Goal: Task Accomplishment & Management: Use online tool/utility

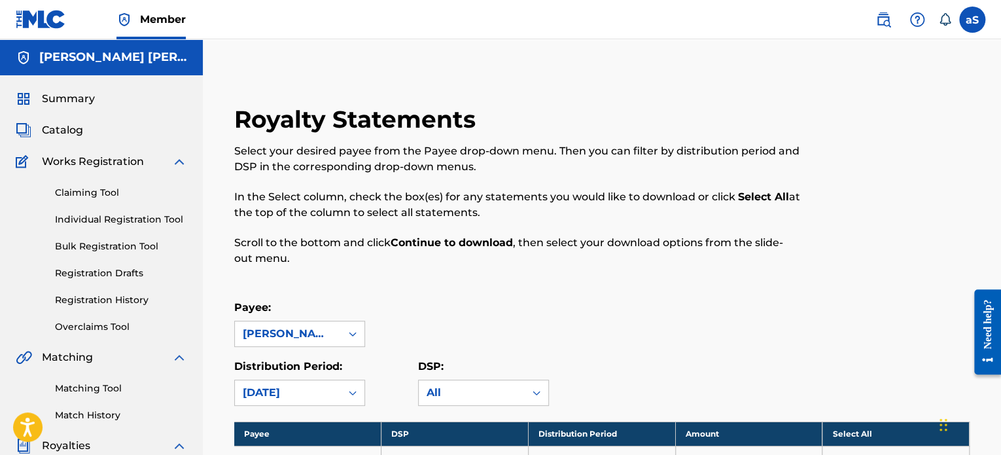
click at [159, 193] on link "Claiming Tool" at bounding box center [121, 193] width 132 height 14
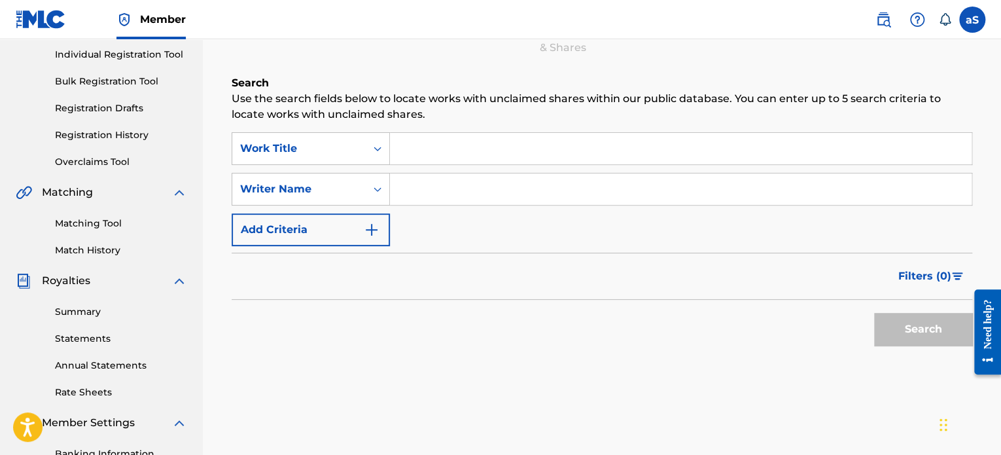
scroll to position [196, 0]
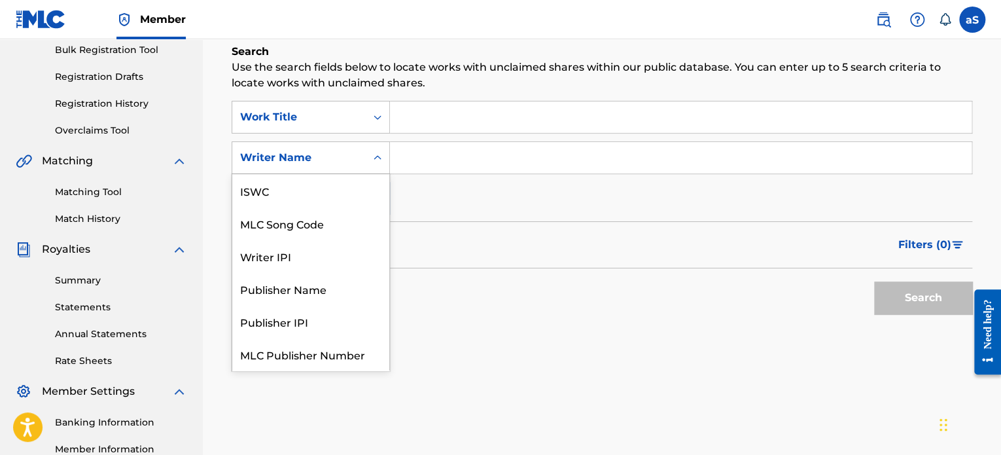
click at [377, 151] on icon "Search Form" at bounding box center [377, 157] width 13 height 13
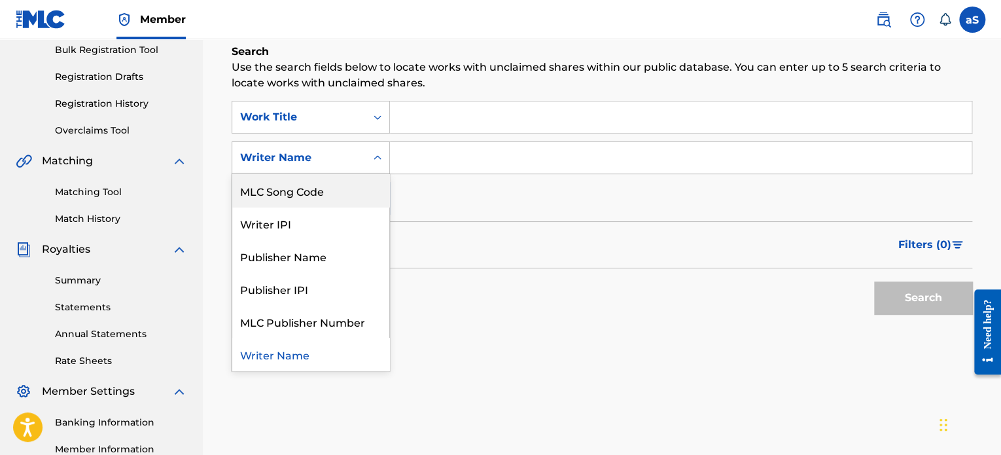
click at [361, 185] on div "MLC Song Code" at bounding box center [310, 190] width 157 height 33
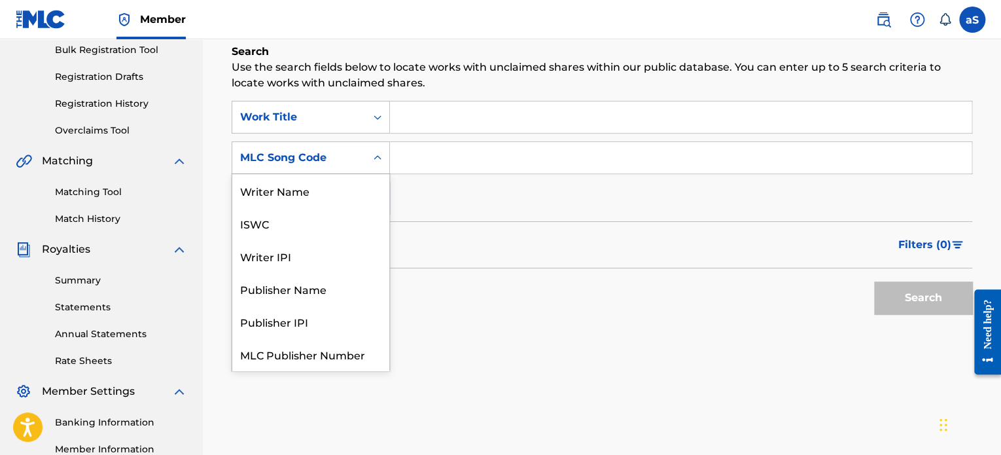
click at [348, 164] on div "MLC Song Code" at bounding box center [299, 158] width 118 height 16
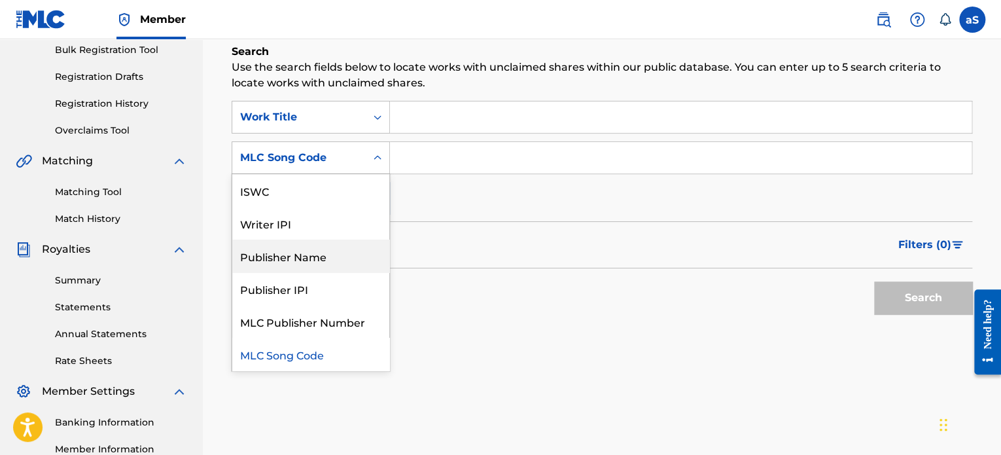
click at [345, 262] on div "Publisher Name" at bounding box center [310, 255] width 157 height 33
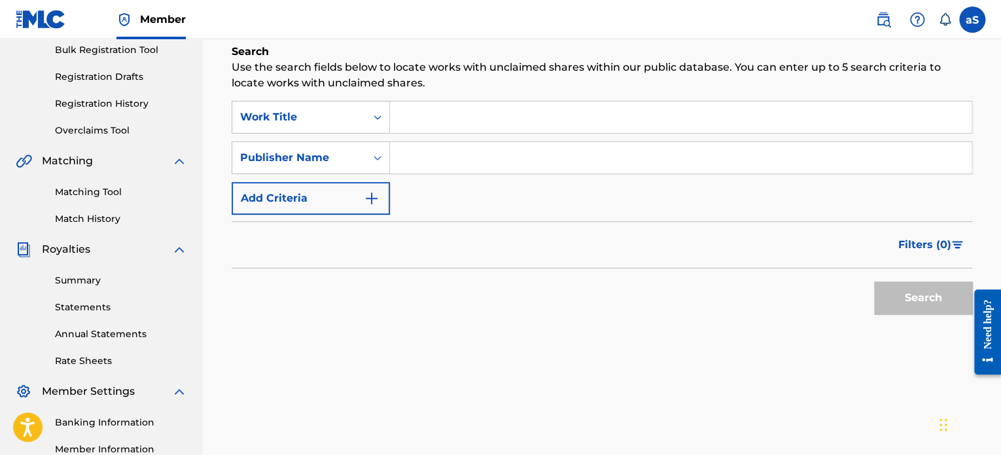
click at [420, 158] on input "Search Form" at bounding box center [681, 157] width 582 height 31
type input "[PERSON_NAME] [PERSON_NAME]"
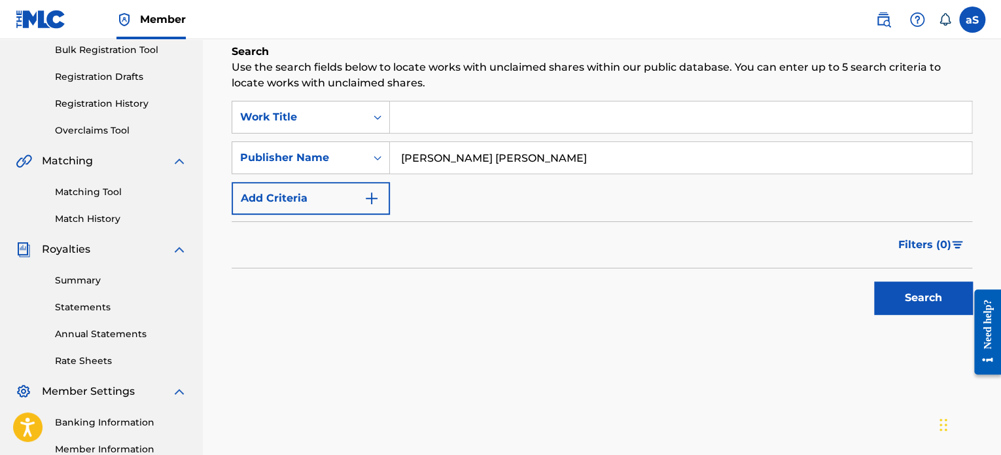
click at [935, 306] on button "Search" at bounding box center [923, 297] width 98 height 33
click at [332, 211] on button "Add Criteria" at bounding box center [311, 198] width 158 height 33
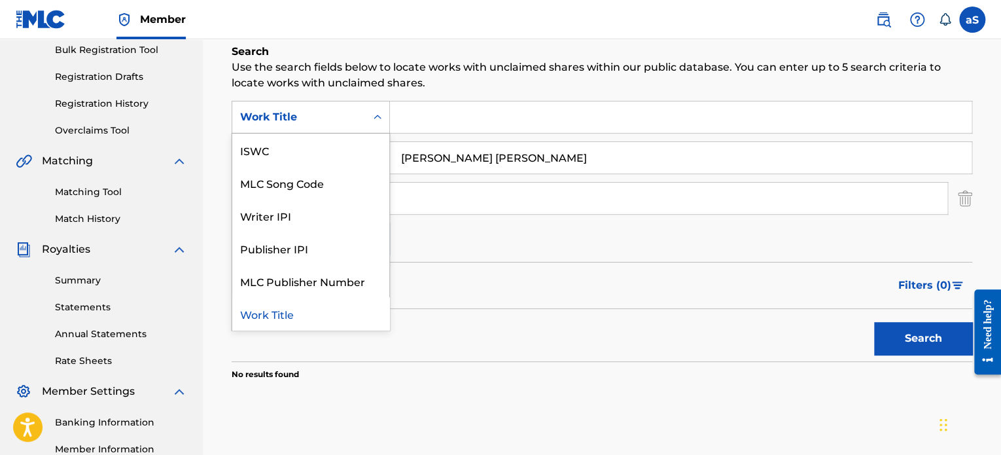
click at [315, 111] on div "Work Title" at bounding box center [299, 117] width 118 height 16
click at [363, 190] on div "MLC Song Code" at bounding box center [310, 182] width 157 height 33
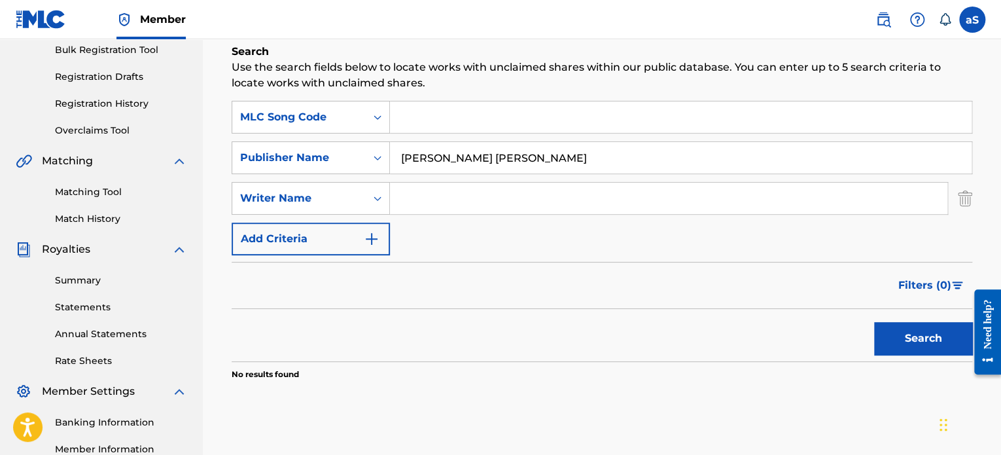
click at [885, 348] on button "Search" at bounding box center [923, 338] width 98 height 33
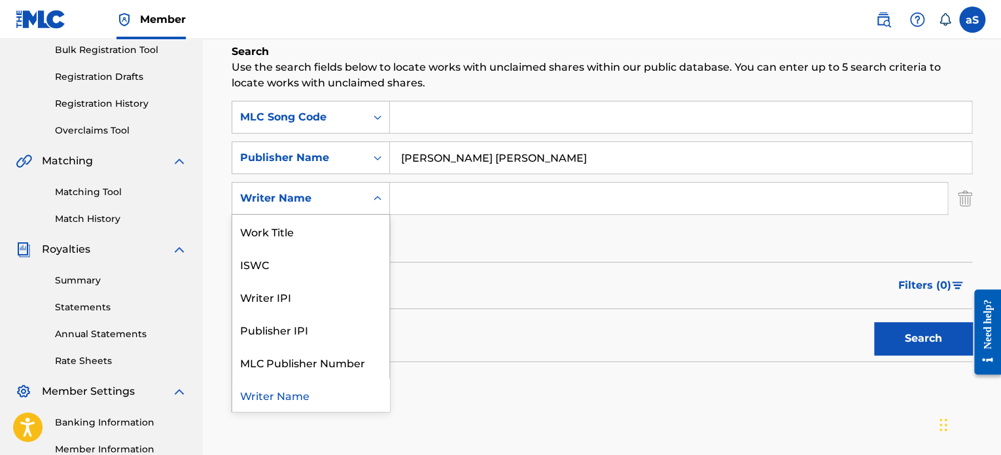
click at [331, 198] on div "Writer Name" at bounding box center [299, 198] width 118 height 16
click at [336, 359] on div "MLC Publisher Number" at bounding box center [310, 361] width 157 height 33
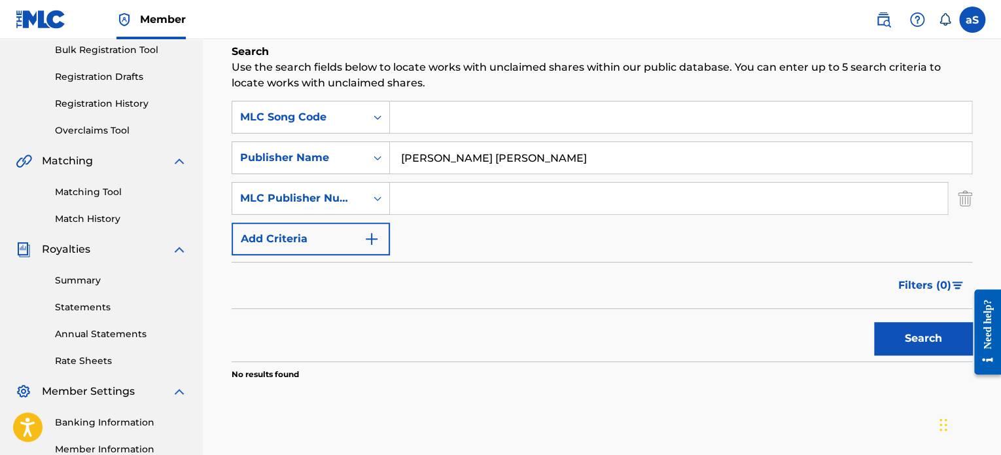
click at [419, 201] on input "Search Form" at bounding box center [669, 198] width 558 height 31
click at [322, 206] on div "MLC Publisher Number" at bounding box center [298, 198] width 133 height 25
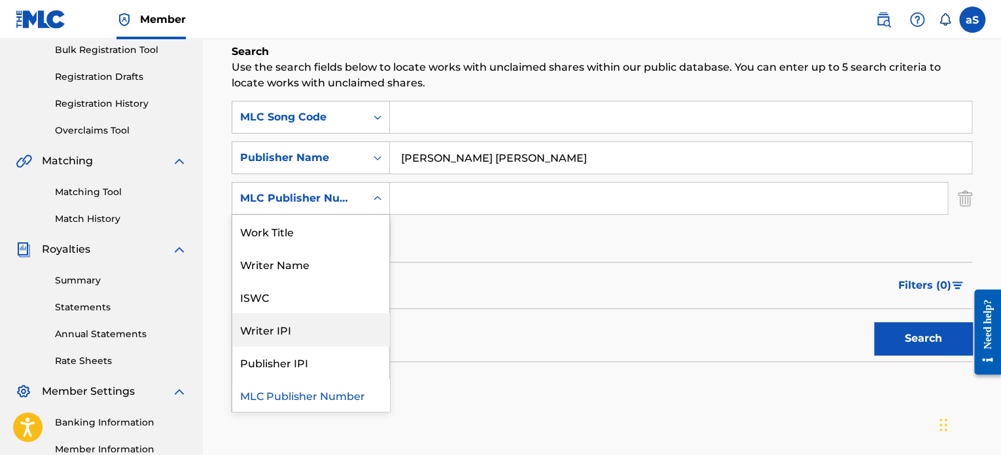
click at [337, 327] on div "Writer IPI" at bounding box center [310, 329] width 157 height 33
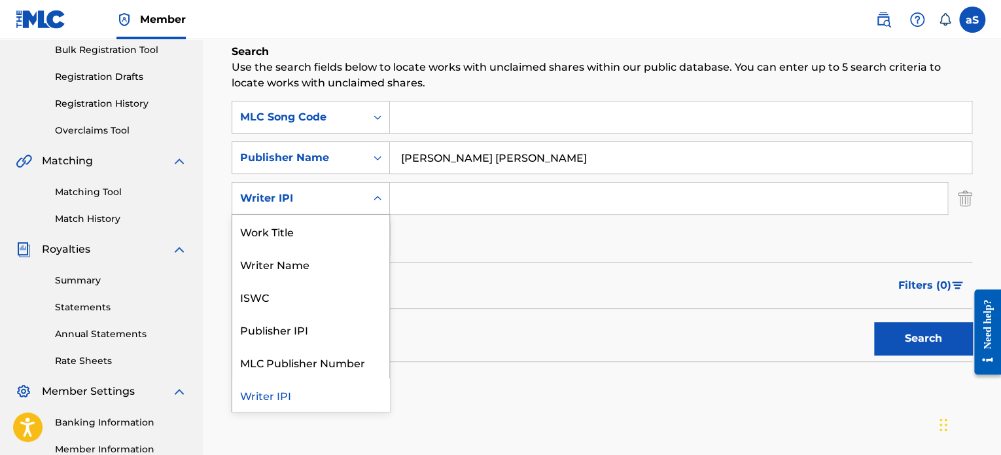
drag, startPoint x: 377, startPoint y: 197, endPoint x: 358, endPoint y: 224, distance: 33.4
click at [376, 198] on icon "Search Form" at bounding box center [377, 198] width 13 height 13
click at [330, 247] on div "Writer Name" at bounding box center [310, 263] width 157 height 33
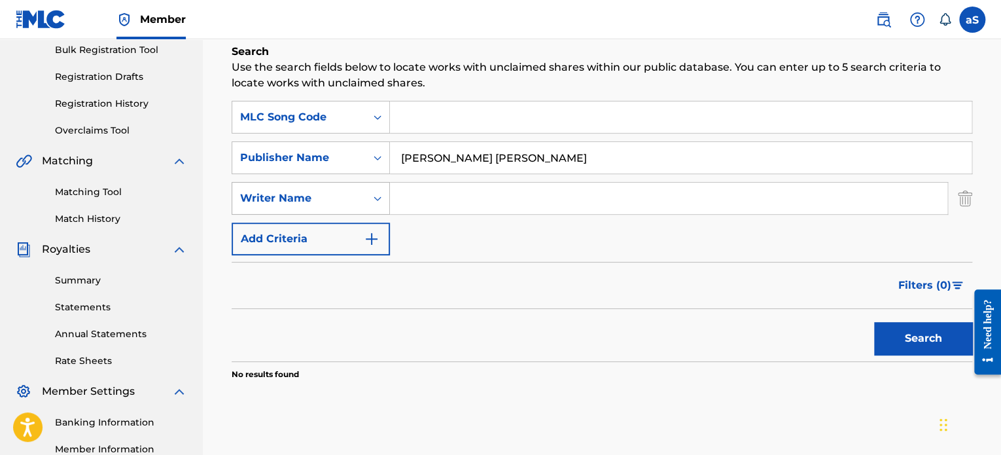
click at [370, 193] on div "Search Form" at bounding box center [378, 198] width 24 height 24
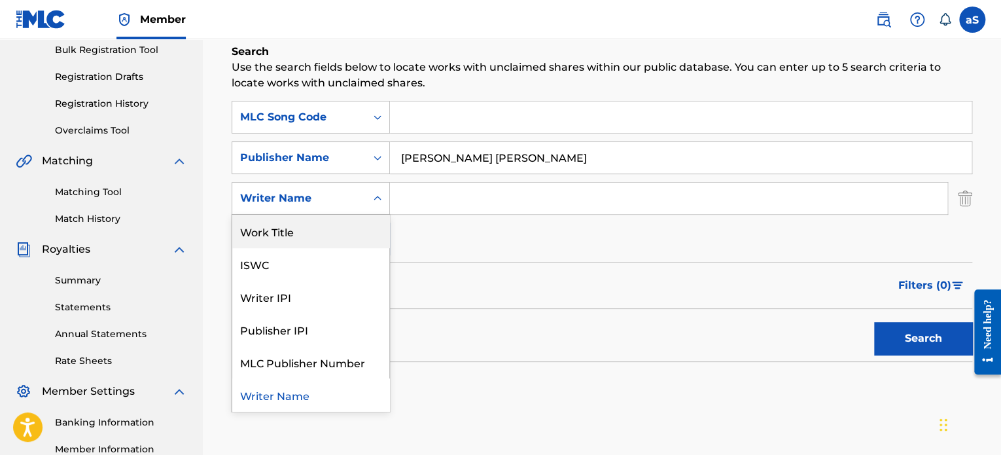
click at [346, 219] on div "Work Title" at bounding box center [310, 231] width 157 height 33
click at [372, 200] on icon "Search Form" at bounding box center [377, 198] width 13 height 13
click at [352, 119] on div "MLC Song Code" at bounding box center [299, 117] width 118 height 16
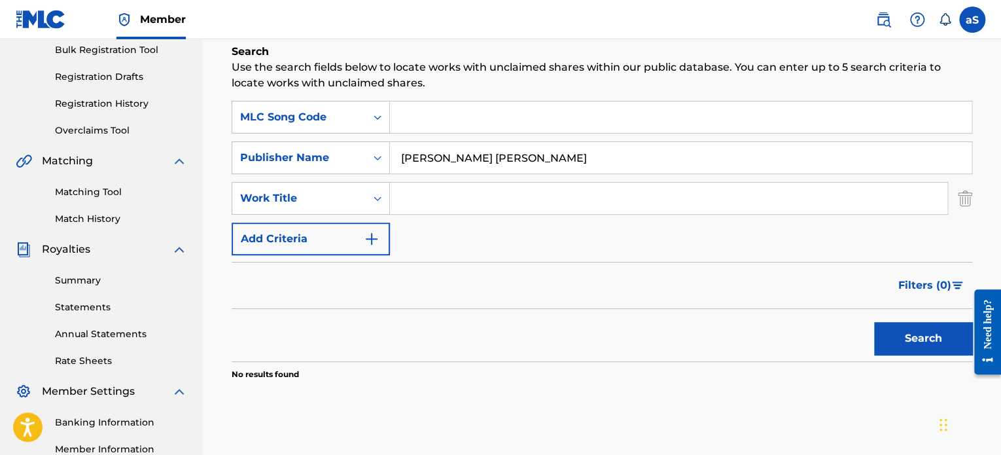
click at [443, 132] on input "Search Form" at bounding box center [681, 116] width 582 height 31
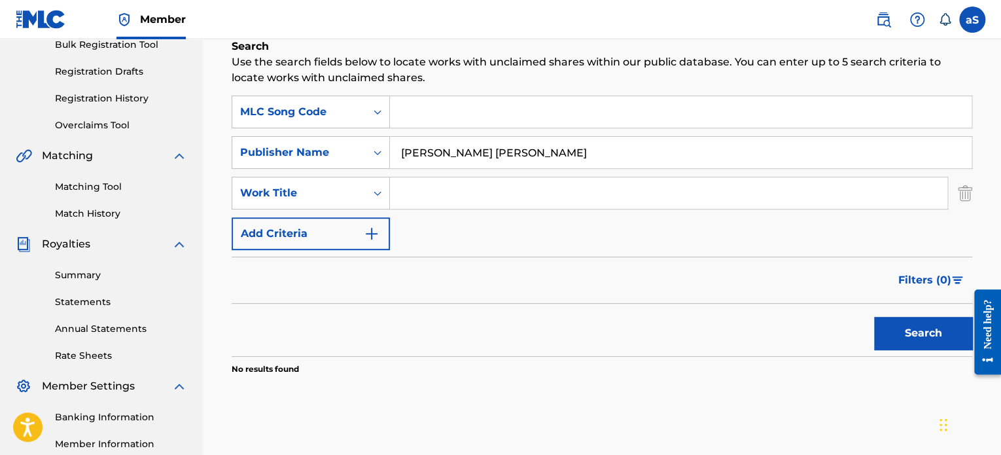
scroll to position [65, 0]
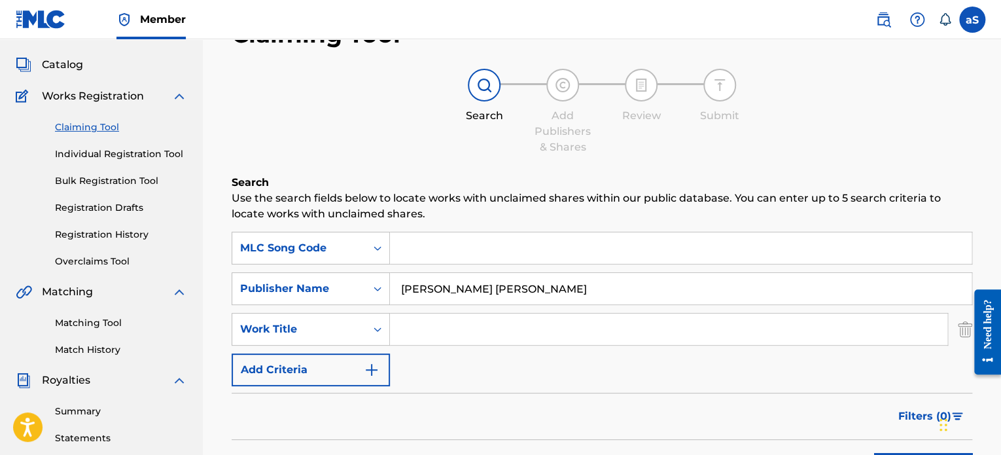
drag, startPoint x: 593, startPoint y: 287, endPoint x: 219, endPoint y: 282, distance: 373.7
click at [219, 282] on div "Claiming Tool Search Add Publishers & Shares Review Submit Search Use the searc…" at bounding box center [602, 298] width 767 height 583
click at [400, 248] on input "Search Form" at bounding box center [681, 247] width 582 height 31
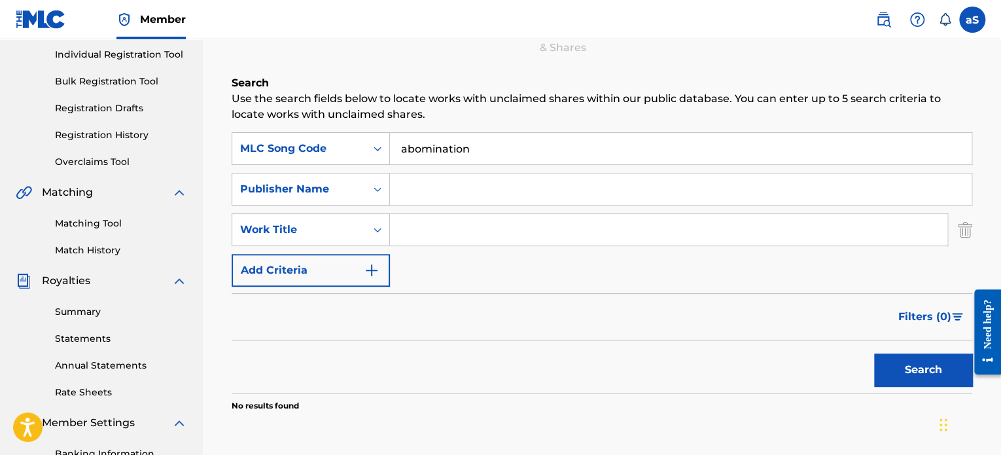
scroll to position [262, 0]
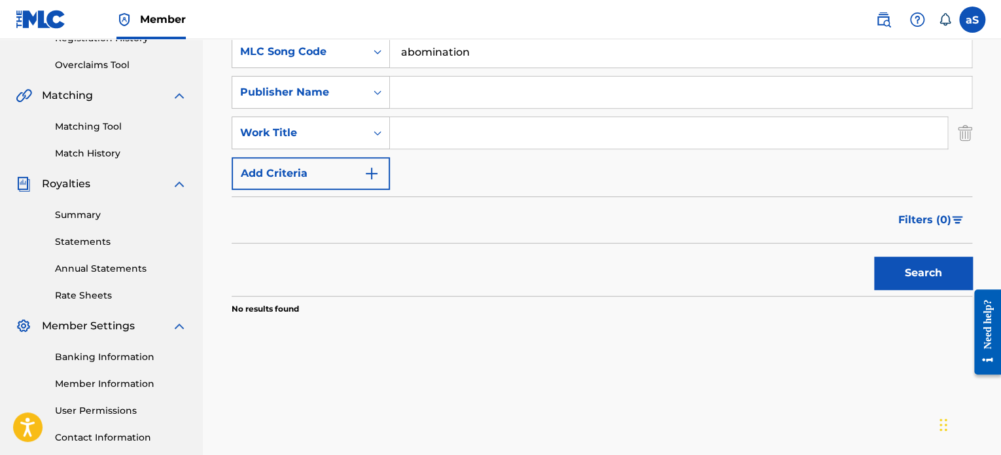
click at [912, 277] on button "Search" at bounding box center [923, 273] width 98 height 33
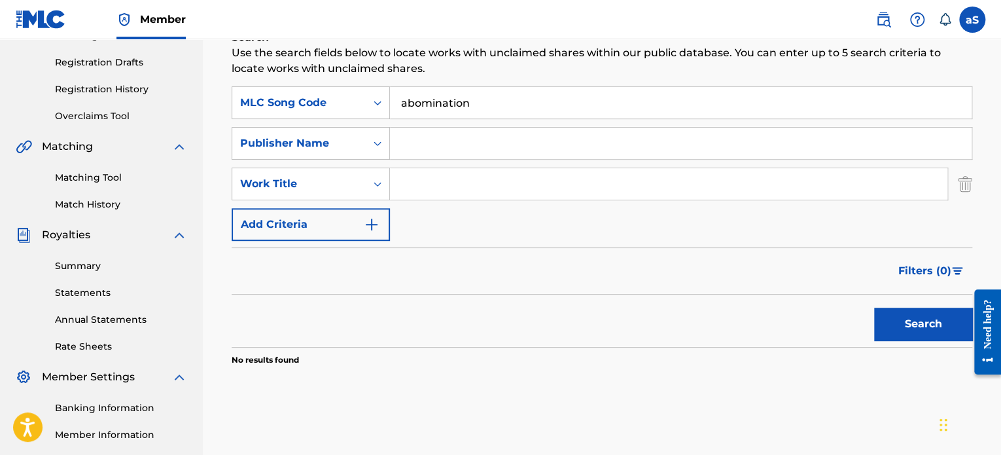
scroll to position [131, 0]
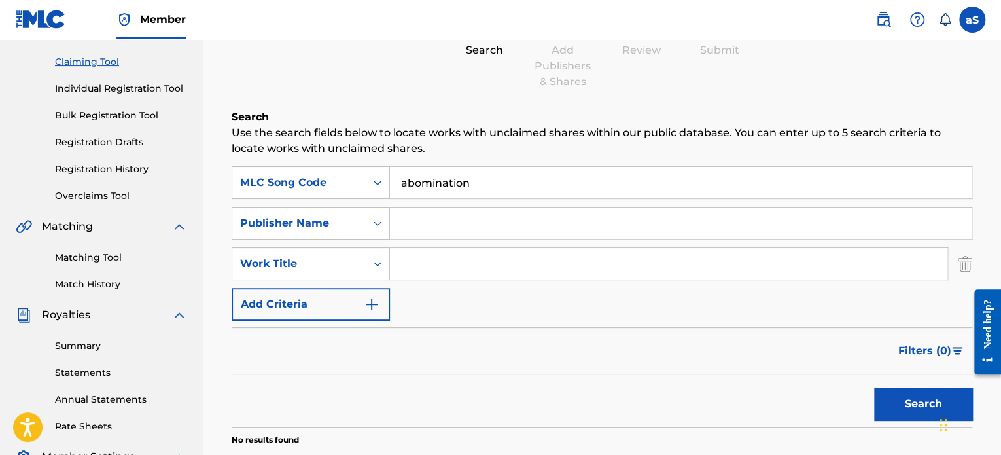
click at [505, 185] on input "abomination" at bounding box center [681, 182] width 582 height 31
type input "abomination KTTD EliYah"
click at [874, 387] on button "Search" at bounding box center [923, 403] width 98 height 33
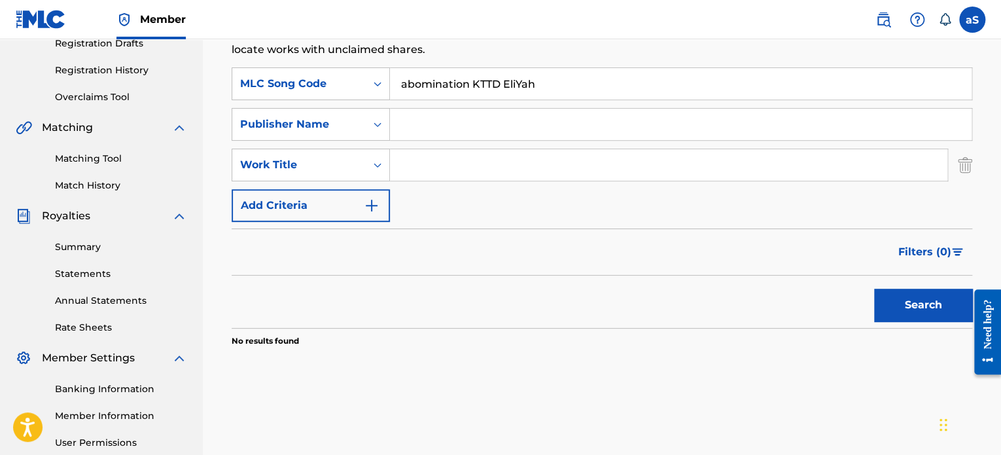
scroll to position [94, 0]
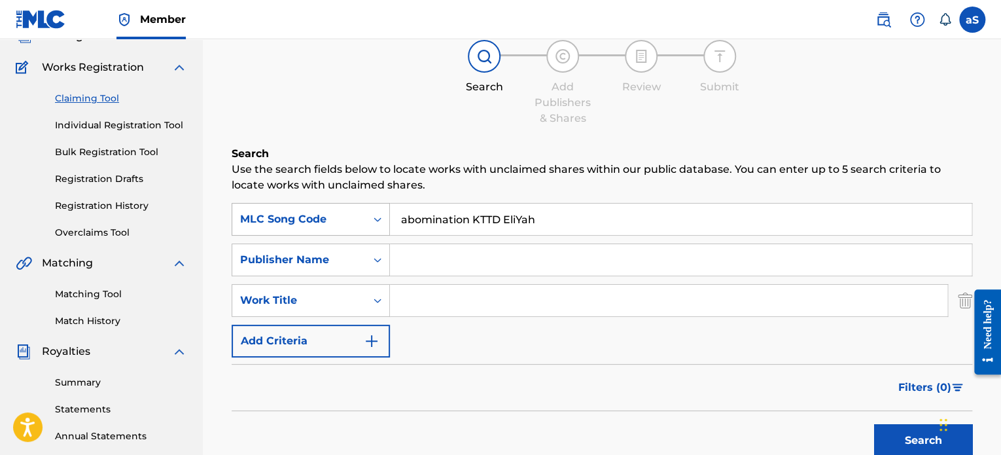
drag, startPoint x: 538, startPoint y: 221, endPoint x: 385, endPoint y: 221, distance: 152.5
click at [385, 221] on div "SearchWithCriteriafa9c48c2-6dbd-454d-b2f1-7f264136d610 MLC Song Code abominatio…" at bounding box center [602, 219] width 741 height 33
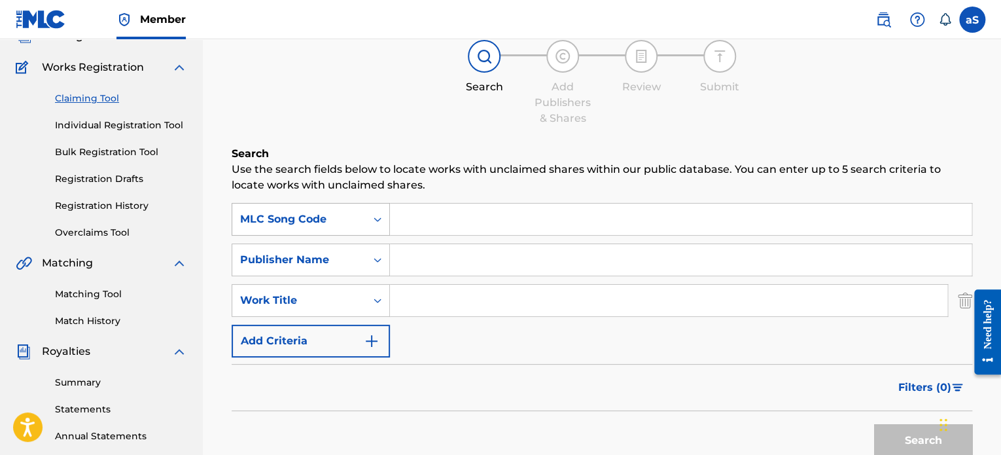
click at [375, 205] on div "Search Form" at bounding box center [378, 219] width 24 height 31
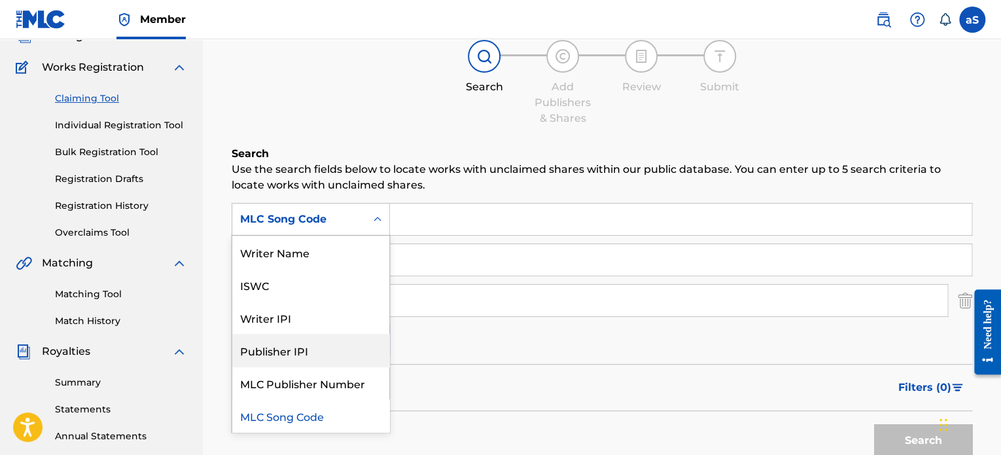
click at [325, 346] on div "Publisher IPI" at bounding box center [310, 350] width 157 height 33
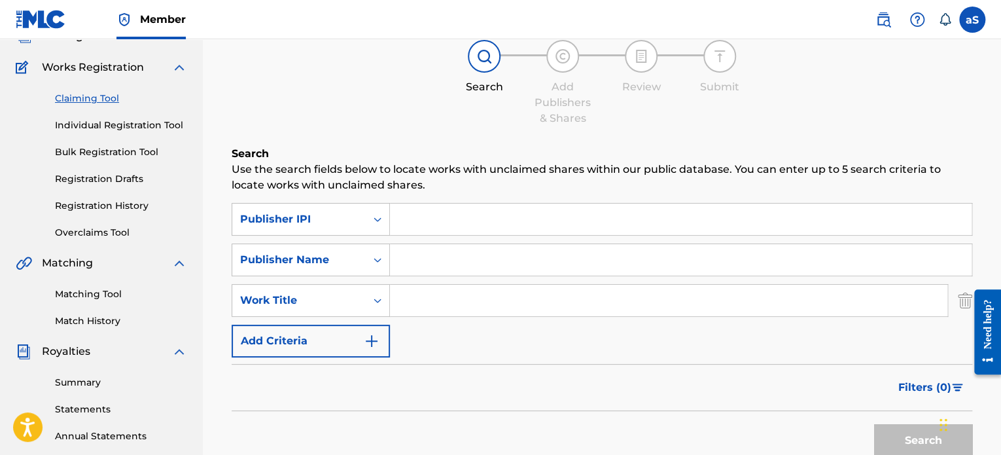
paste input "00642005099"
type input "00642005099"
click at [927, 434] on button "Search" at bounding box center [923, 440] width 98 height 33
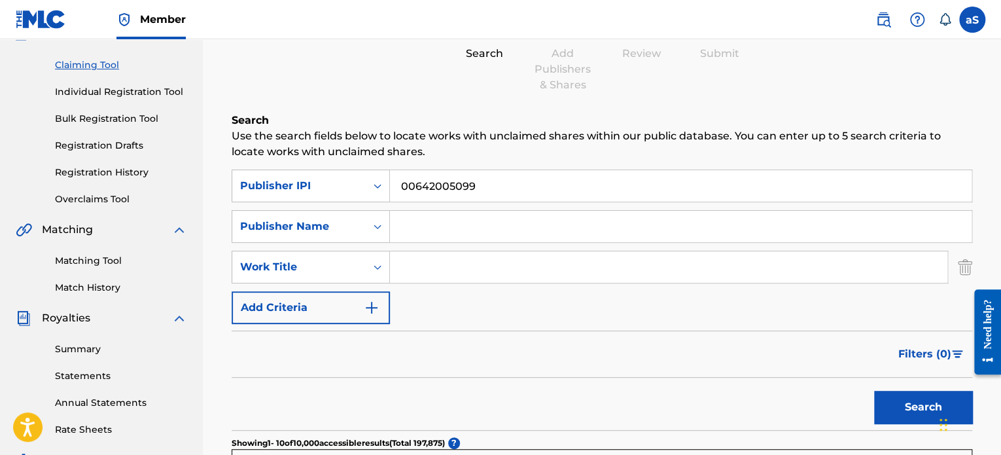
scroll to position [29, 0]
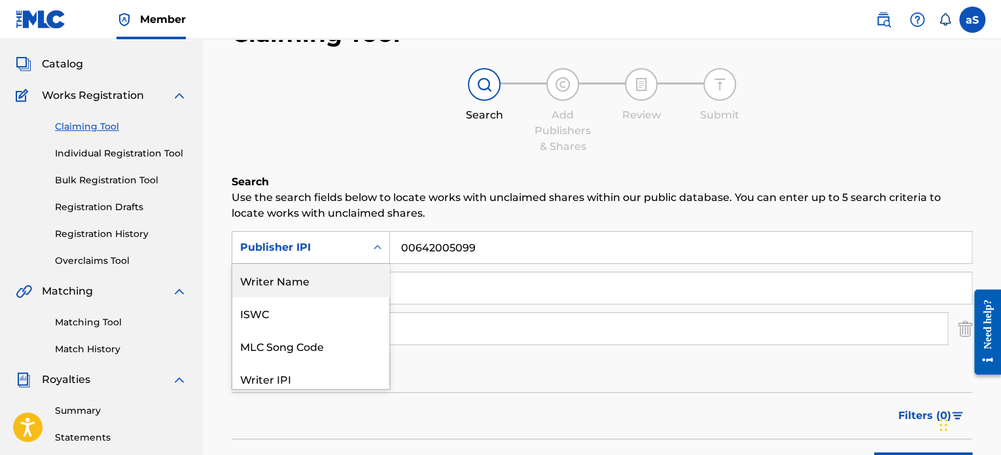
click at [372, 264] on div "6 results available. Use Up and Down to choose options, press Enter to select t…" at bounding box center [311, 247] width 158 height 33
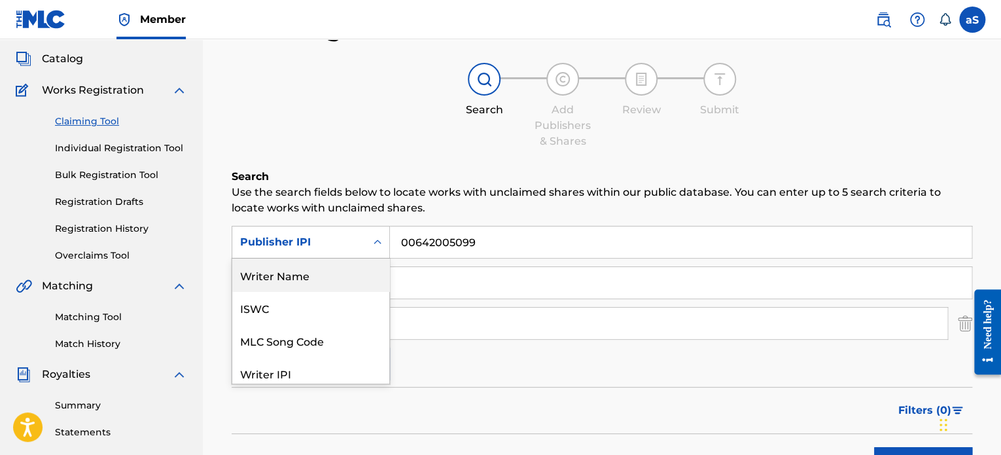
click at [369, 278] on div "Writer Name" at bounding box center [310, 274] width 157 height 33
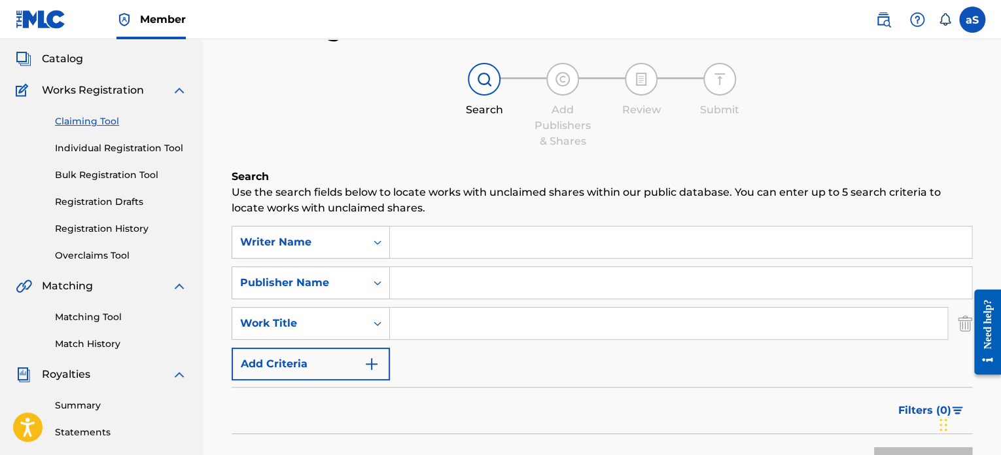
click at [438, 251] on input "Search Form" at bounding box center [681, 241] width 582 height 31
type input "k"
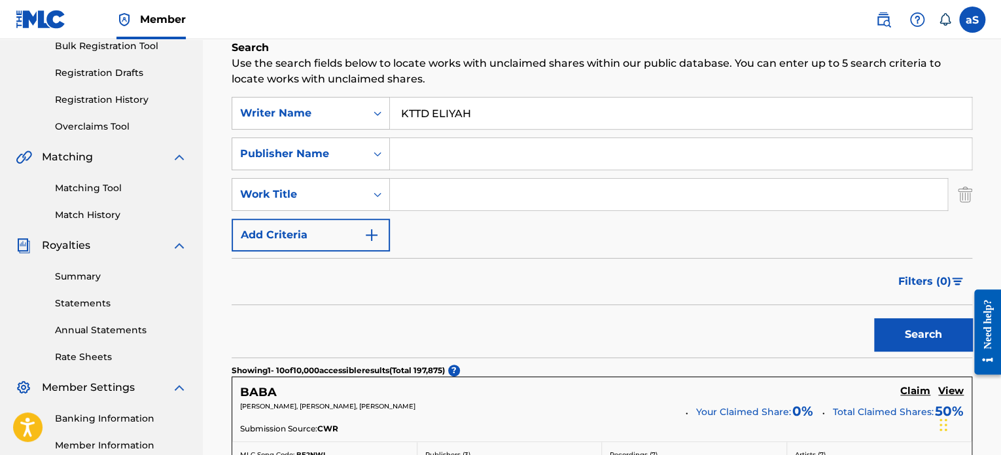
scroll to position [202, 0]
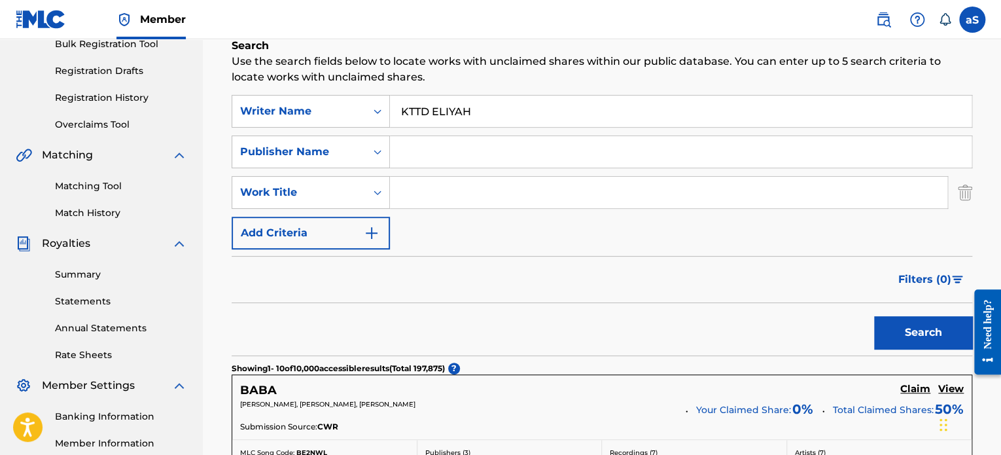
type input "KTTD ELIYAH"
click at [940, 342] on button "Search" at bounding box center [923, 332] width 98 height 33
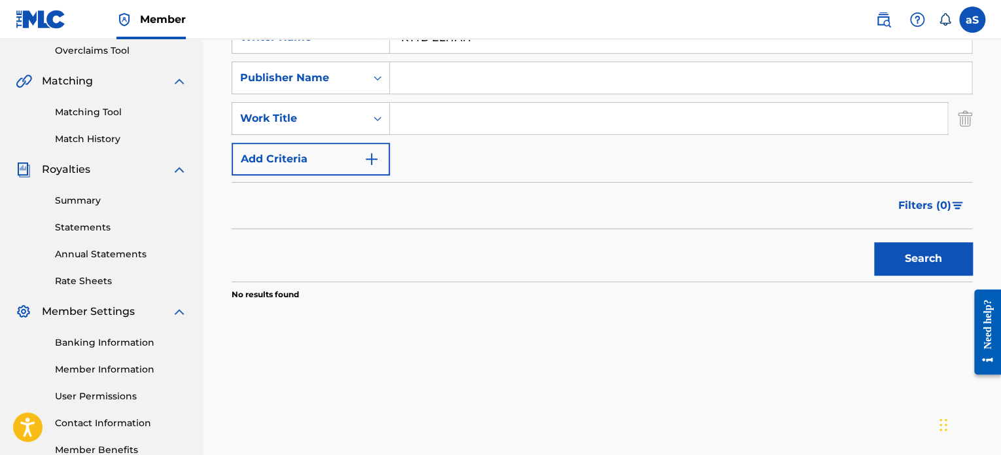
scroll to position [356, 0]
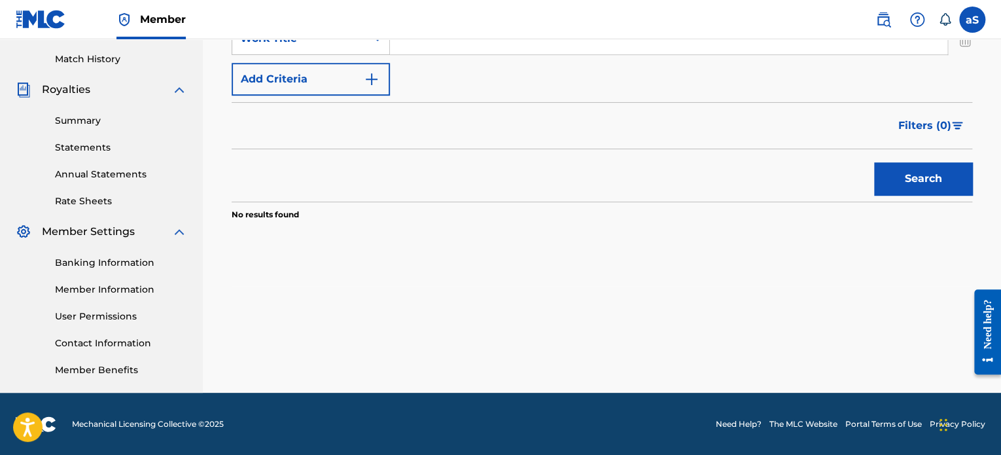
click at [921, 170] on button "Search" at bounding box center [923, 178] width 98 height 33
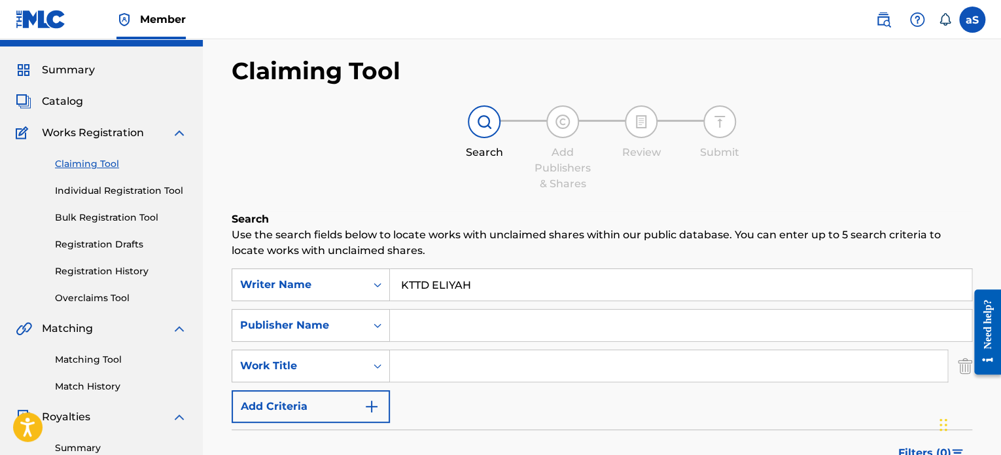
scroll to position [94, 0]
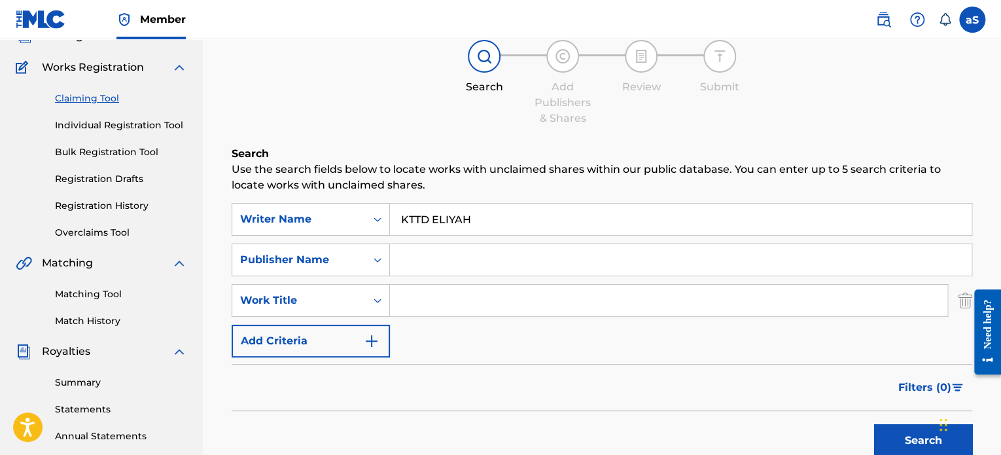
click at [92, 299] on link "Matching Tool" at bounding box center [121, 294] width 132 height 14
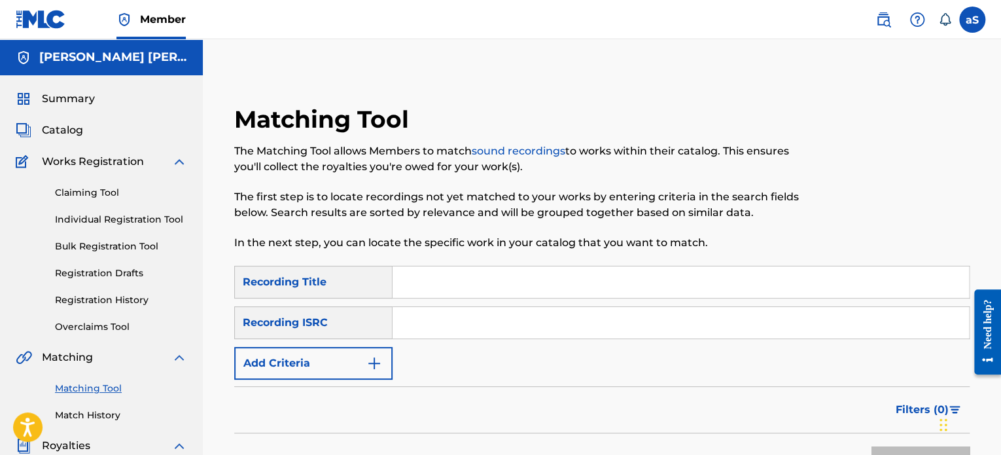
click at [478, 298] on div "Search Form" at bounding box center [681, 282] width 577 height 33
click at [476, 287] on input "Search Form" at bounding box center [681, 281] width 576 height 31
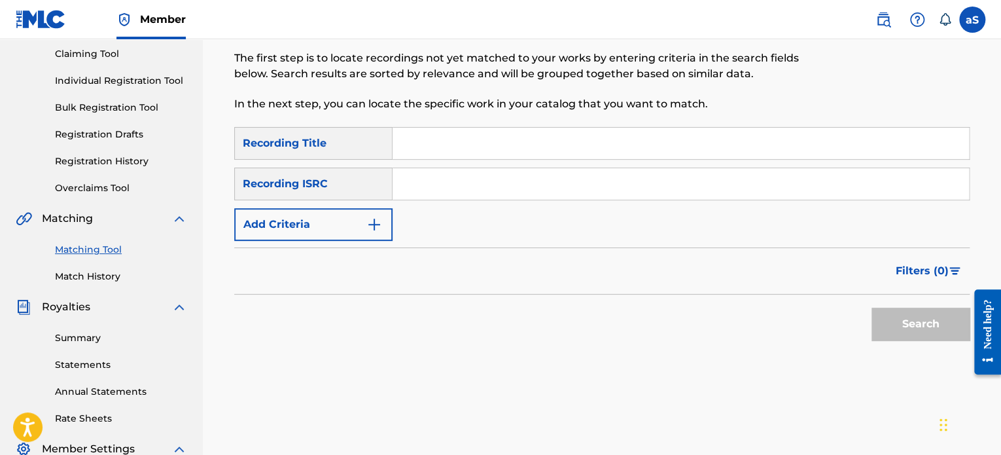
scroll to position [131, 0]
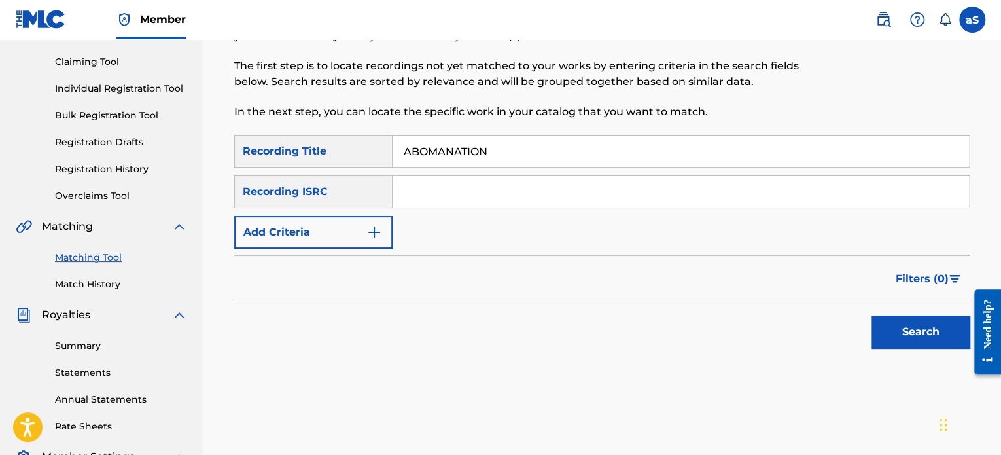
click at [451, 154] on input "ABOMANATION" at bounding box center [681, 150] width 576 height 31
drag, startPoint x: 451, startPoint y: 154, endPoint x: 441, endPoint y: 153, distance: 9.8
click at [441, 153] on input "ABOMANATION" at bounding box center [681, 150] width 576 height 31
type input "ABOMANATION"
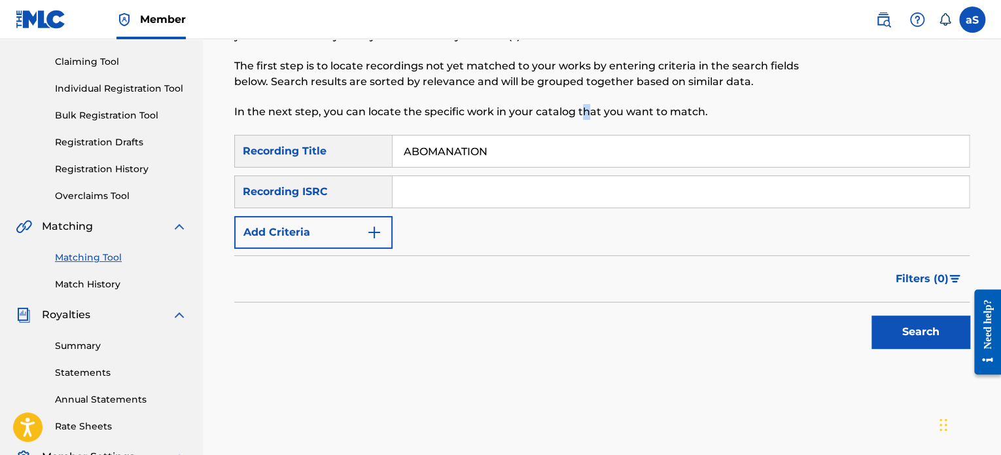
click at [586, 122] on div "Matching Tool The Matching Tool allows Members to match sound recordings to wor…" at bounding box center [517, 54] width 566 height 161
click at [902, 323] on button "Search" at bounding box center [921, 331] width 98 height 33
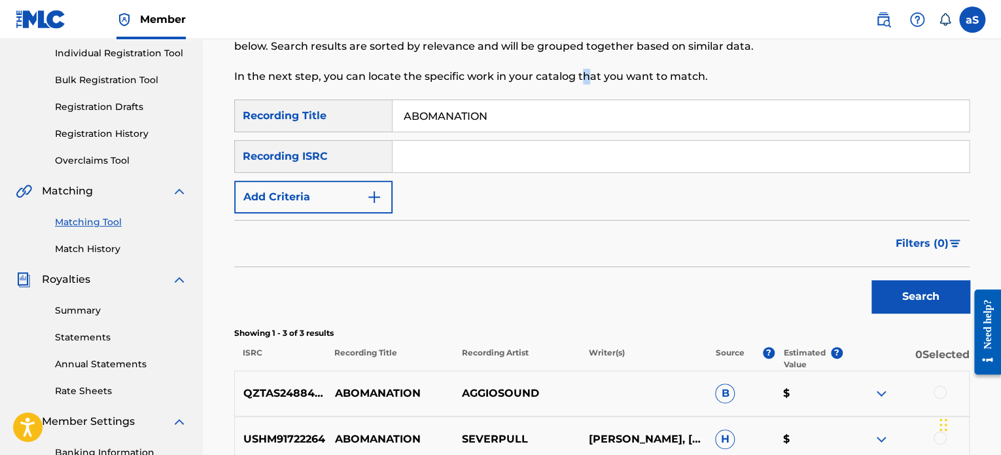
scroll to position [160, 0]
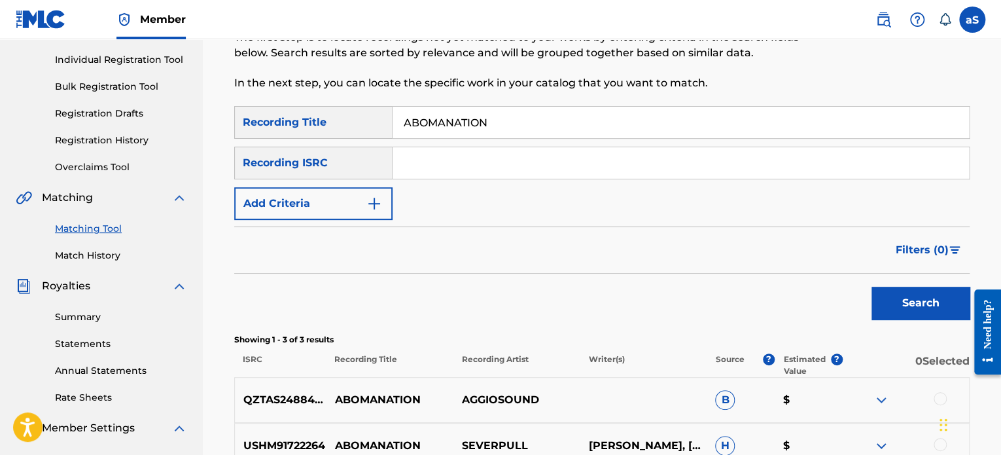
click at [403, 162] on input "Search Form" at bounding box center [681, 162] width 576 height 31
type input "KTTD ELIYAH"
click at [872, 287] on button "Search" at bounding box center [921, 303] width 98 height 33
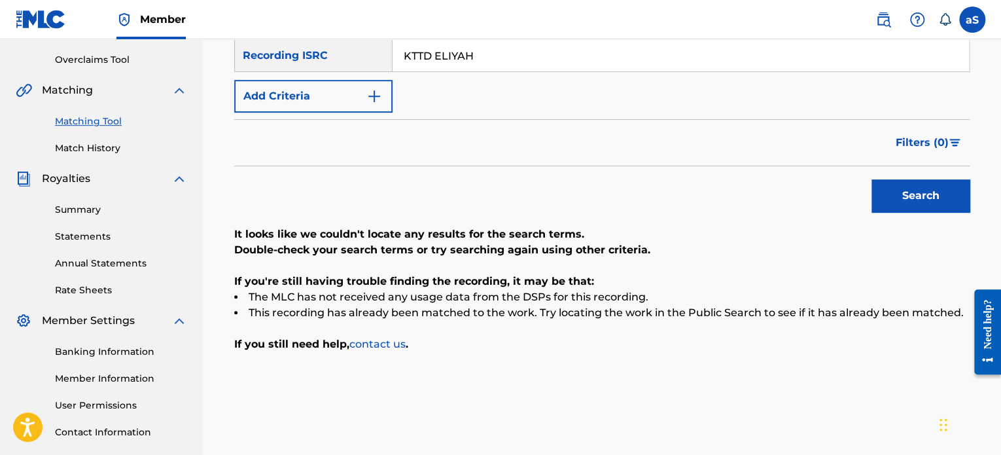
scroll to position [94, 0]
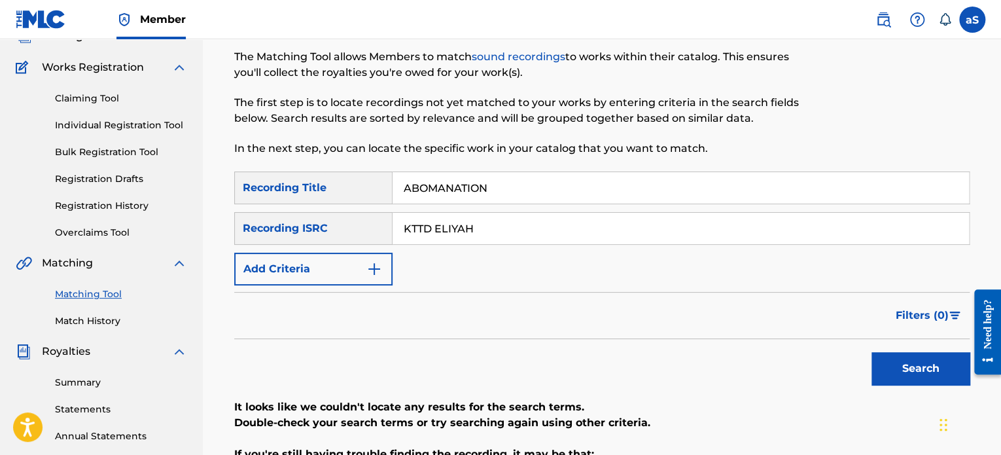
click at [361, 275] on button "Add Criteria" at bounding box center [313, 269] width 158 height 33
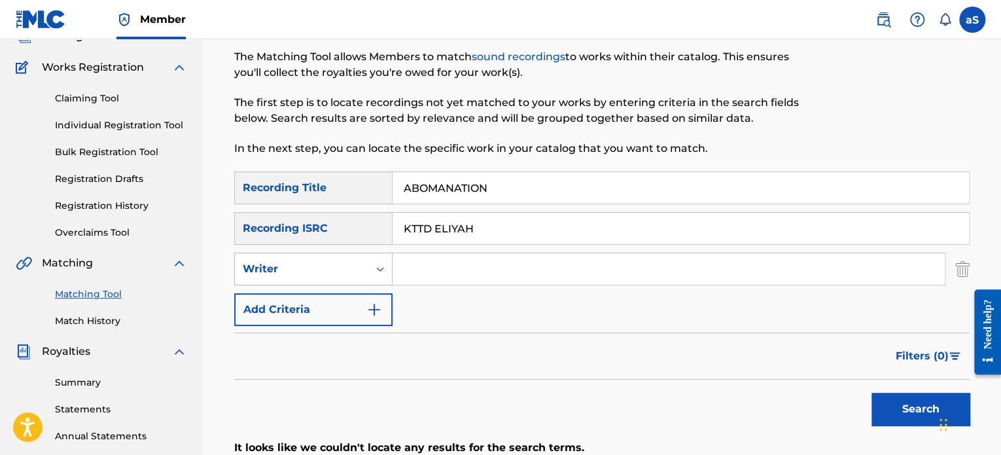
click at [356, 264] on div "Writer" at bounding box center [302, 269] width 118 height 16
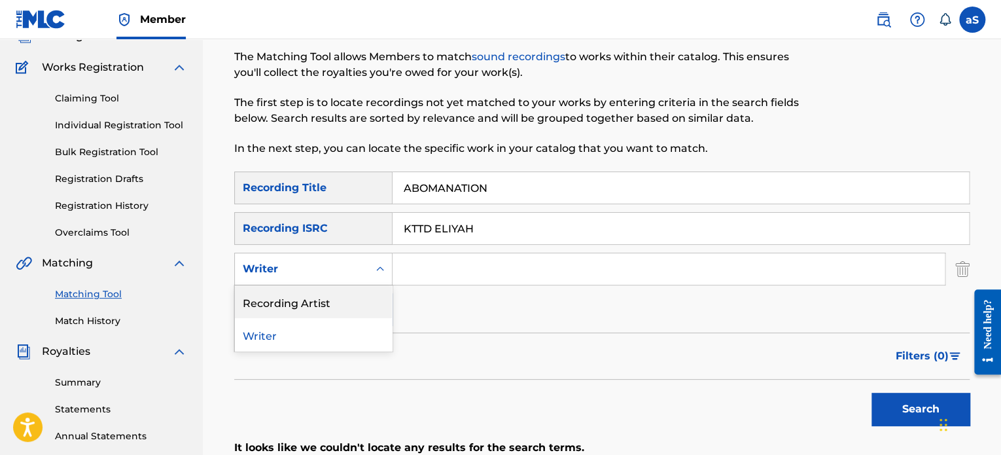
click at [331, 302] on div "Recording Artist" at bounding box center [313, 301] width 157 height 33
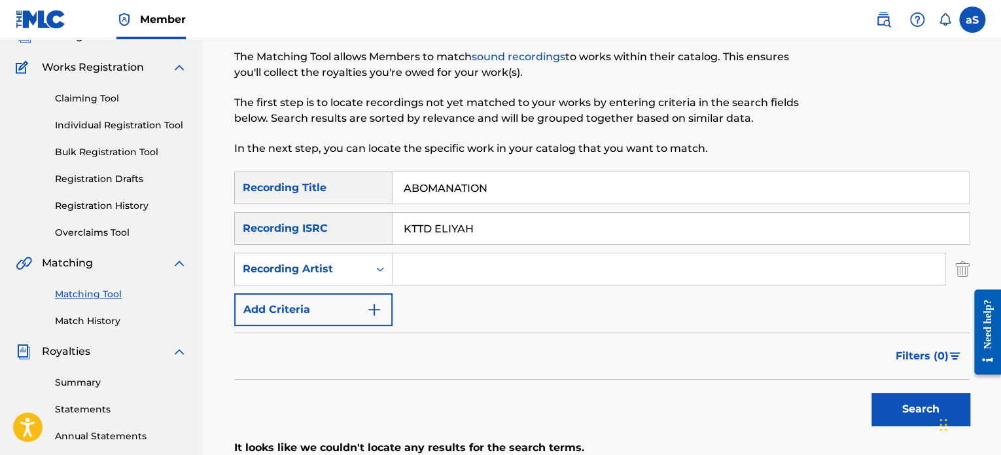
drag, startPoint x: 507, startPoint y: 226, endPoint x: 378, endPoint y: 227, distance: 128.9
click at [378, 227] on div "SearchWithCriteria97318192-4956-4815-9cde-18ff1cd9f94a Recording ISRC KTTD ELIY…" at bounding box center [601, 228] width 735 height 33
click at [412, 268] on input "Search Form" at bounding box center [669, 268] width 552 height 31
paste input "KTTD ELIYAH"
type input "KTTD ELIYAH"
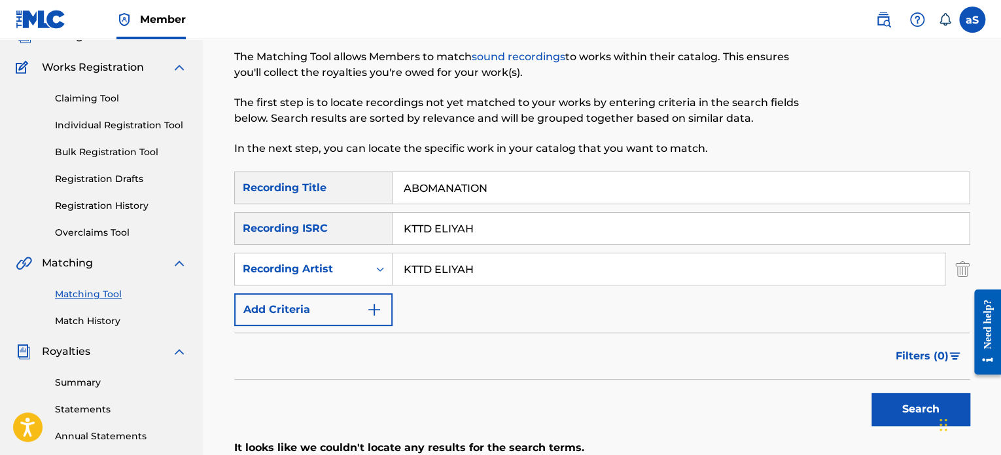
drag, startPoint x: 502, startPoint y: 230, endPoint x: 257, endPoint y: 237, distance: 245.5
click at [259, 236] on div "SearchWithCriteria97318192-4956-4815-9cde-18ff1cd9f94a Recording ISRC KTTD ELIY…" at bounding box center [601, 228] width 735 height 33
click at [872, 393] on button "Search" at bounding box center [921, 409] width 98 height 33
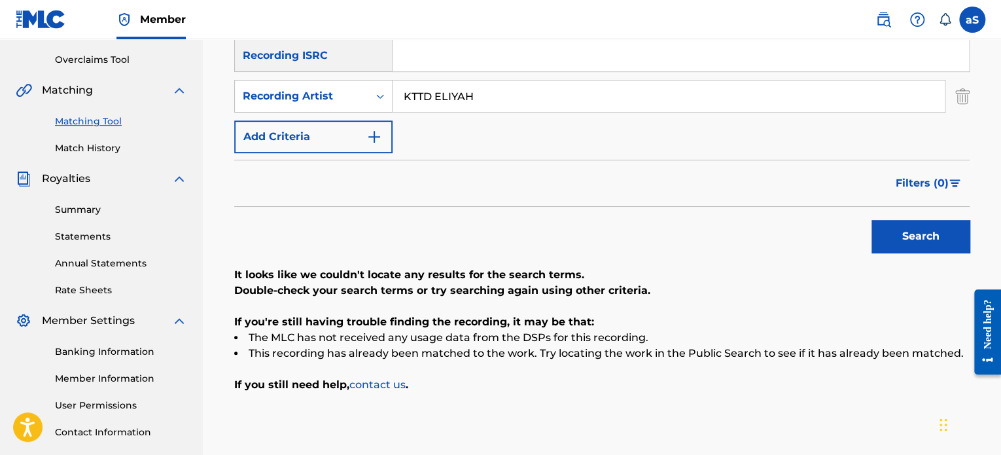
scroll to position [291, 0]
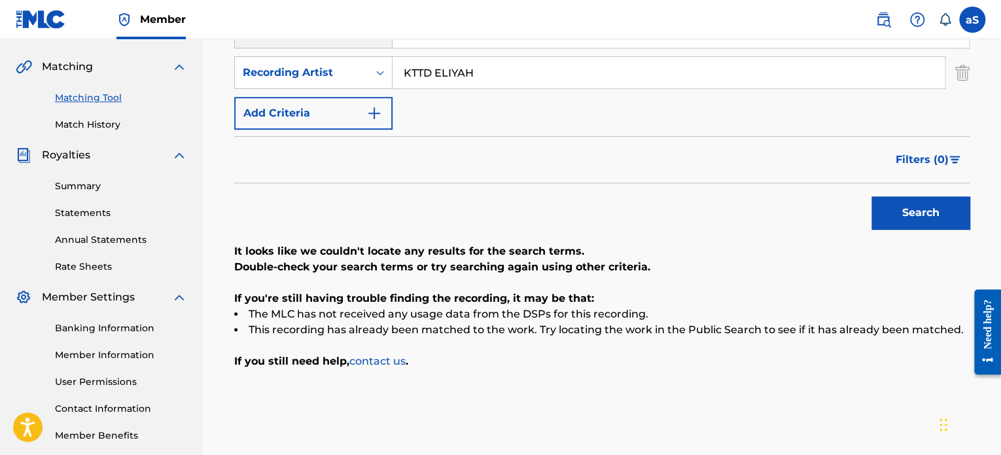
click at [958, 217] on button "Search" at bounding box center [921, 212] width 98 height 33
click at [958, 217] on div "Search" at bounding box center [917, 209] width 105 height 52
click at [958, 217] on button "Search" at bounding box center [921, 212] width 98 height 33
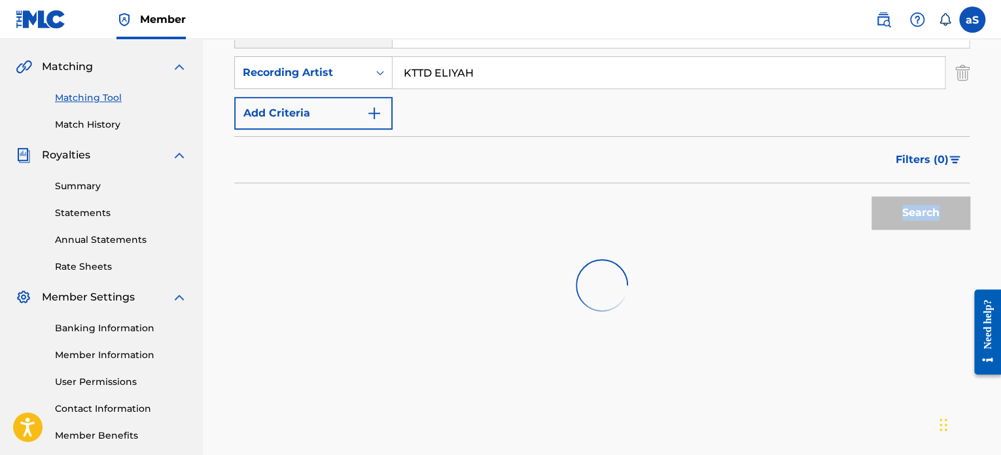
click at [958, 217] on div "Search" at bounding box center [917, 209] width 105 height 52
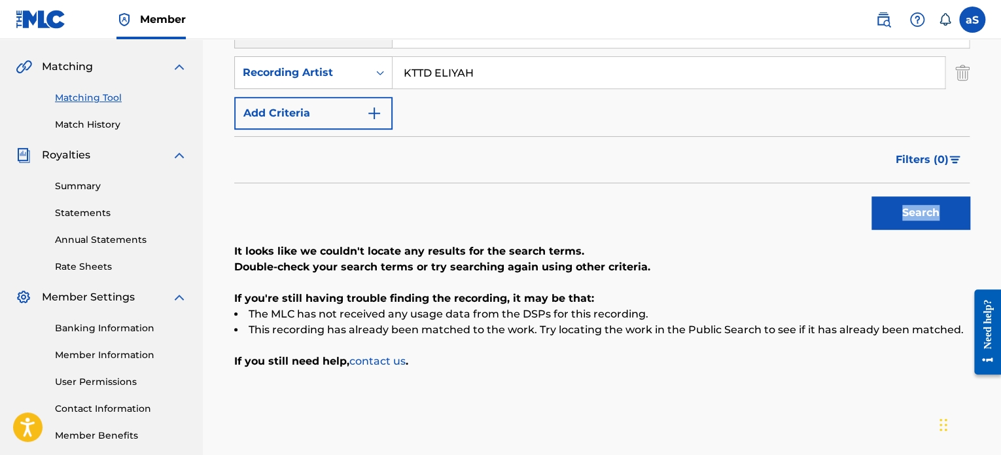
click at [958, 217] on button "Search" at bounding box center [921, 212] width 98 height 33
click at [958, 217] on div "Search" at bounding box center [917, 209] width 105 height 52
click at [76, 211] on link "Statements" at bounding box center [121, 213] width 132 height 14
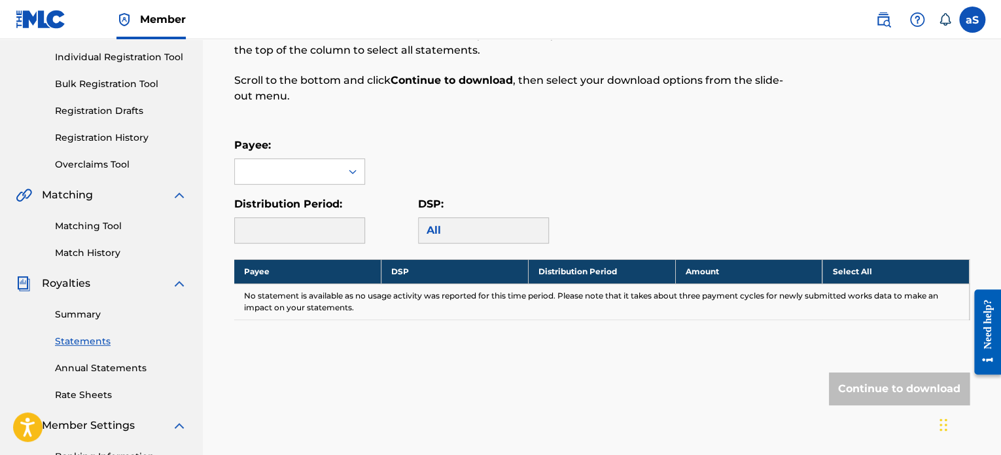
scroll to position [262, 0]
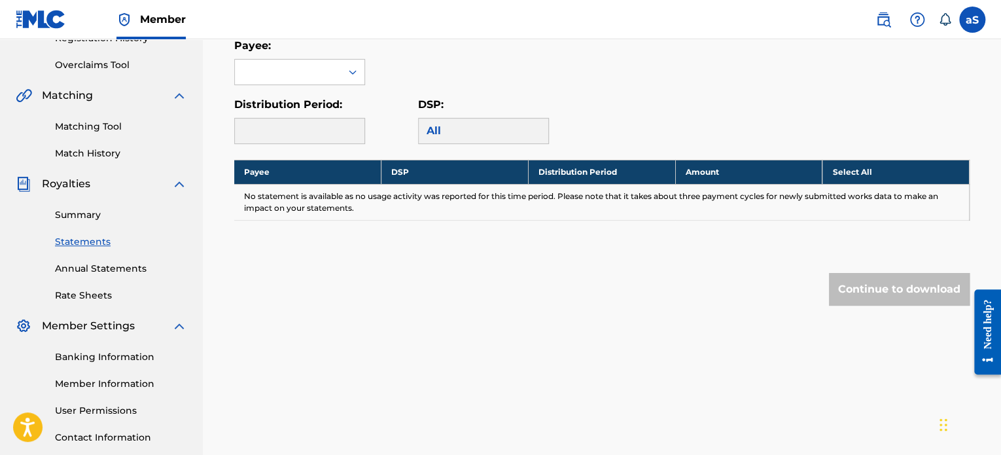
drag, startPoint x: 92, startPoint y: 238, endPoint x: 88, endPoint y: 226, distance: 12.2
click at [91, 238] on link "Statements" at bounding box center [121, 242] width 132 height 14
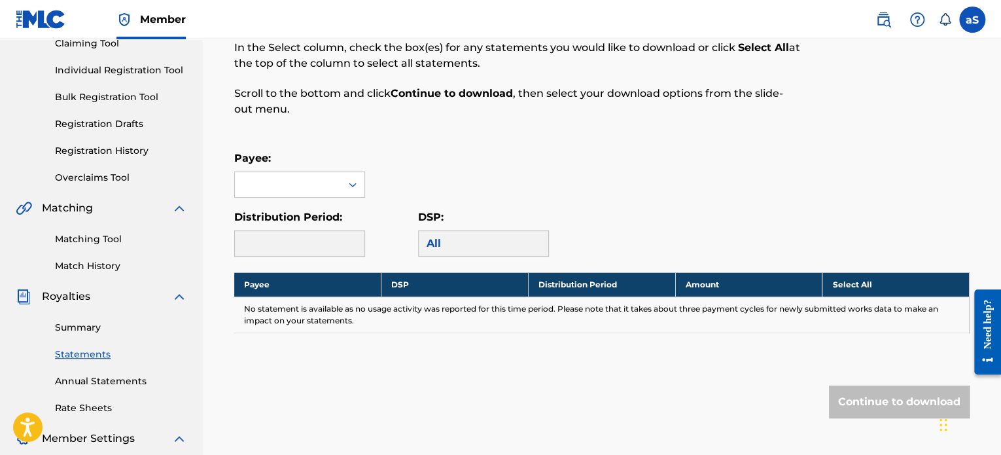
scroll to position [196, 0]
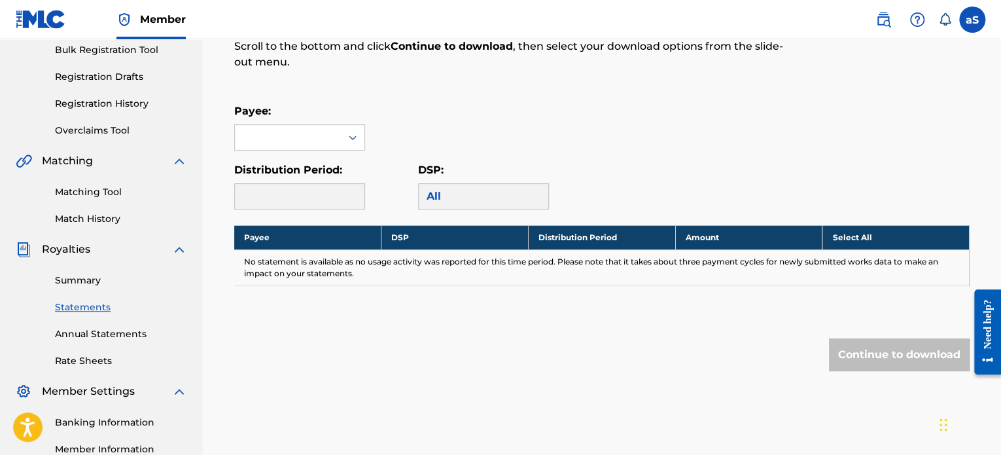
click at [79, 279] on link "Summary" at bounding box center [121, 281] width 132 height 14
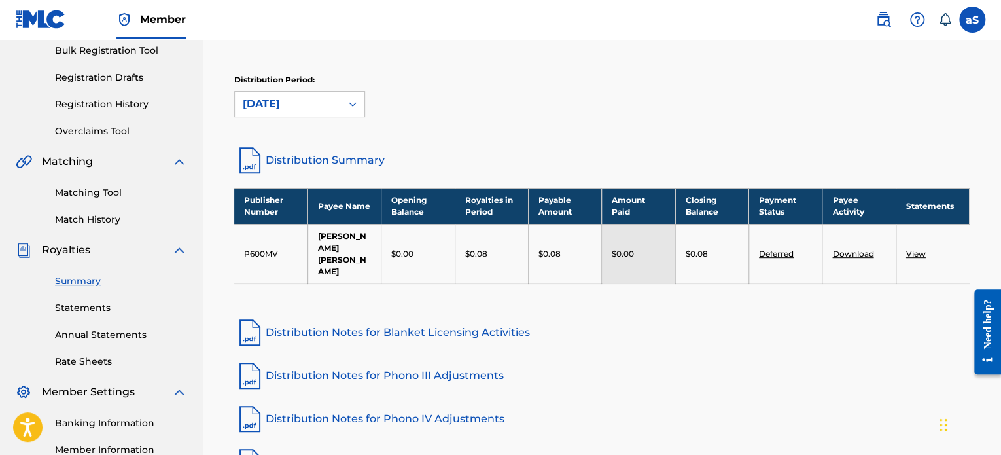
scroll to position [196, 0]
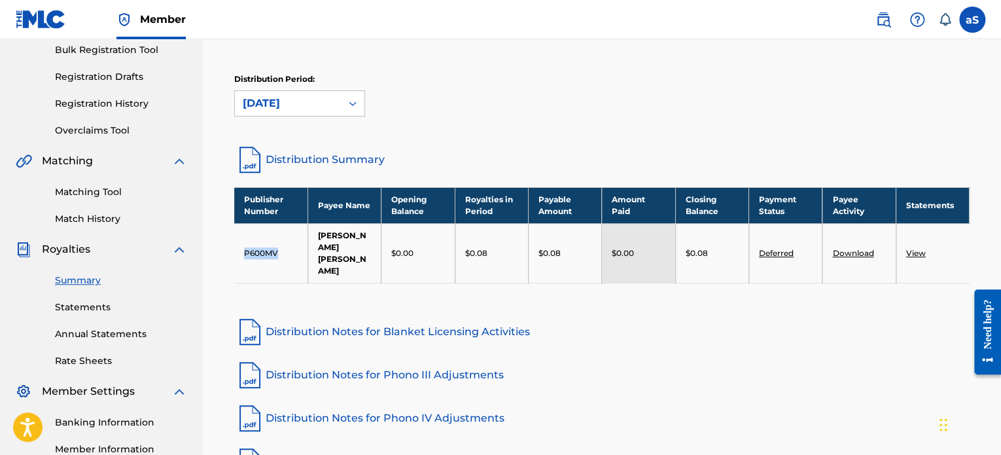
drag, startPoint x: 241, startPoint y: 245, endPoint x: 292, endPoint y: 248, distance: 50.5
click at [292, 248] on td "P600MV" at bounding box center [270, 253] width 73 height 60
copy td "P600MV"
click at [99, 191] on link "Matching Tool" at bounding box center [121, 192] width 132 height 14
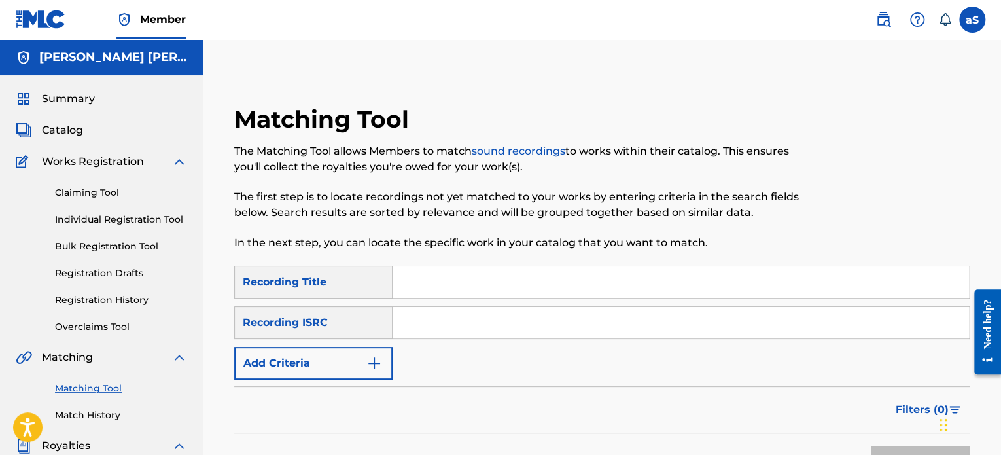
click at [416, 287] on input "Search Form" at bounding box center [681, 281] width 576 height 31
click at [327, 321] on div "Recording ISRC" at bounding box center [313, 322] width 158 height 33
click at [366, 327] on div "Recording ISRC" at bounding box center [313, 322] width 158 height 33
click at [439, 330] on input "Search Form" at bounding box center [681, 322] width 576 height 31
paste input "P600MV"
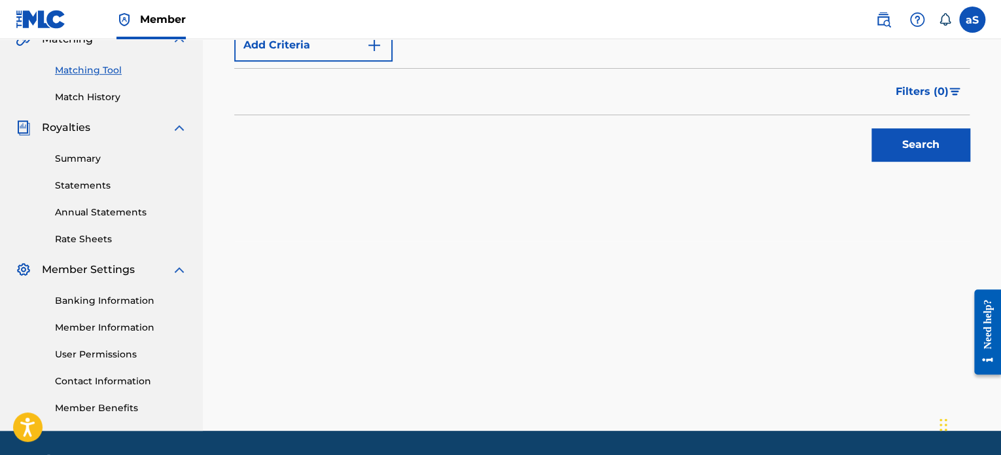
scroll to position [327, 0]
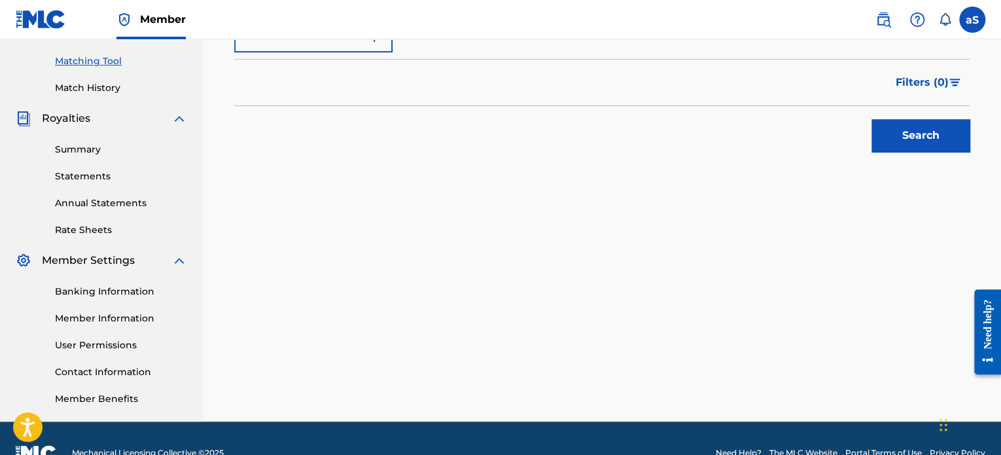
type input "P600MV"
click at [944, 132] on button "Search" at bounding box center [921, 135] width 98 height 33
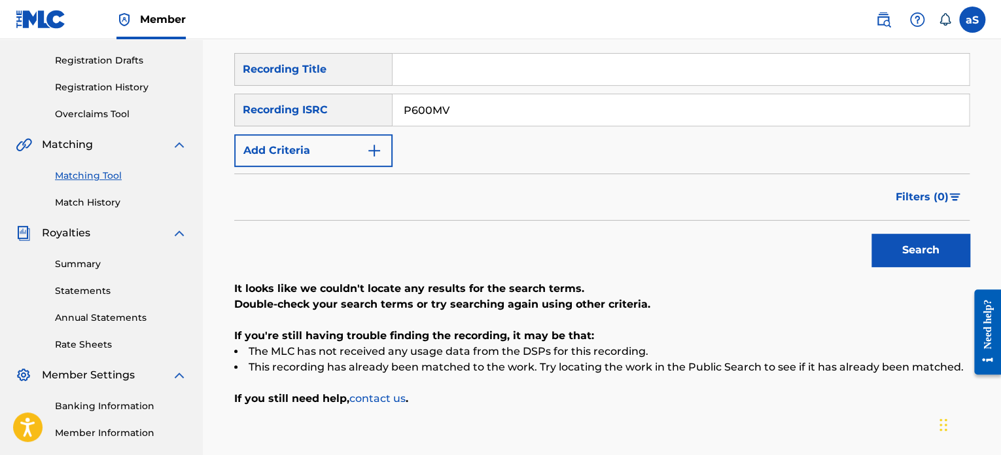
scroll to position [0, 0]
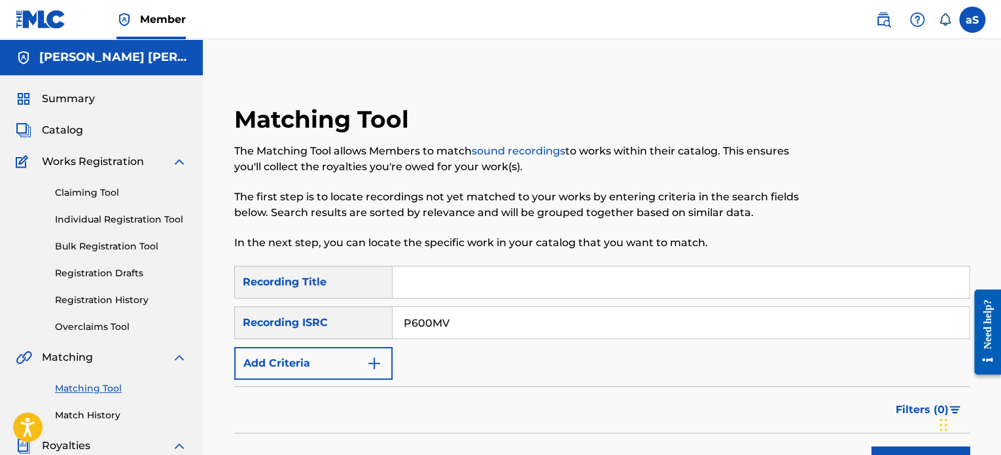
drag, startPoint x: 438, startPoint y: 323, endPoint x: 396, endPoint y: 321, distance: 41.9
click at [396, 321] on input "P600MV" at bounding box center [681, 322] width 576 height 31
click at [484, 291] on input "Search Form" at bounding box center [681, 281] width 576 height 31
